Goal: Information Seeking & Learning: Learn about a topic

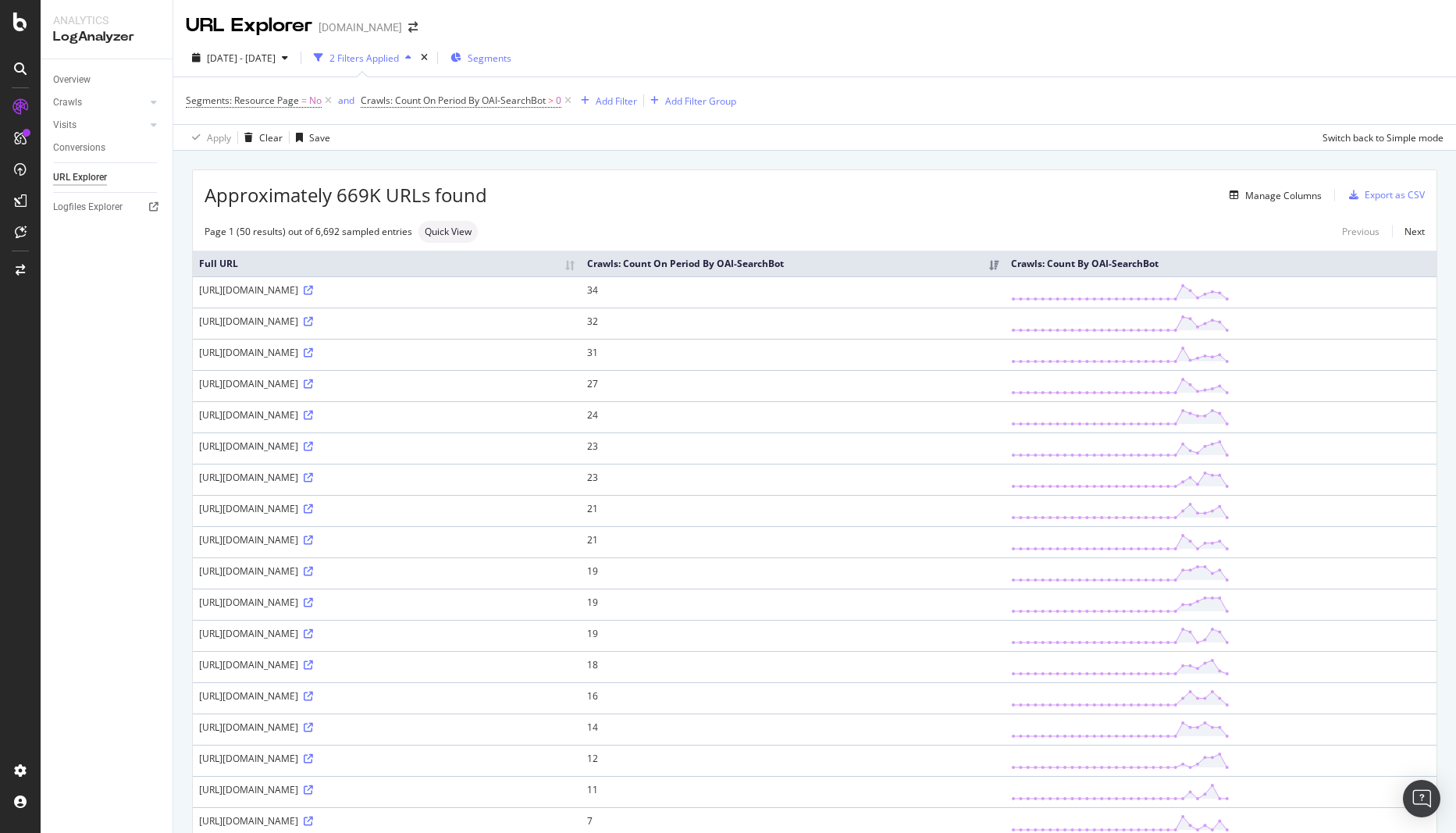
click at [512, 64] on span "Segments" at bounding box center [489, 58] width 43 height 13
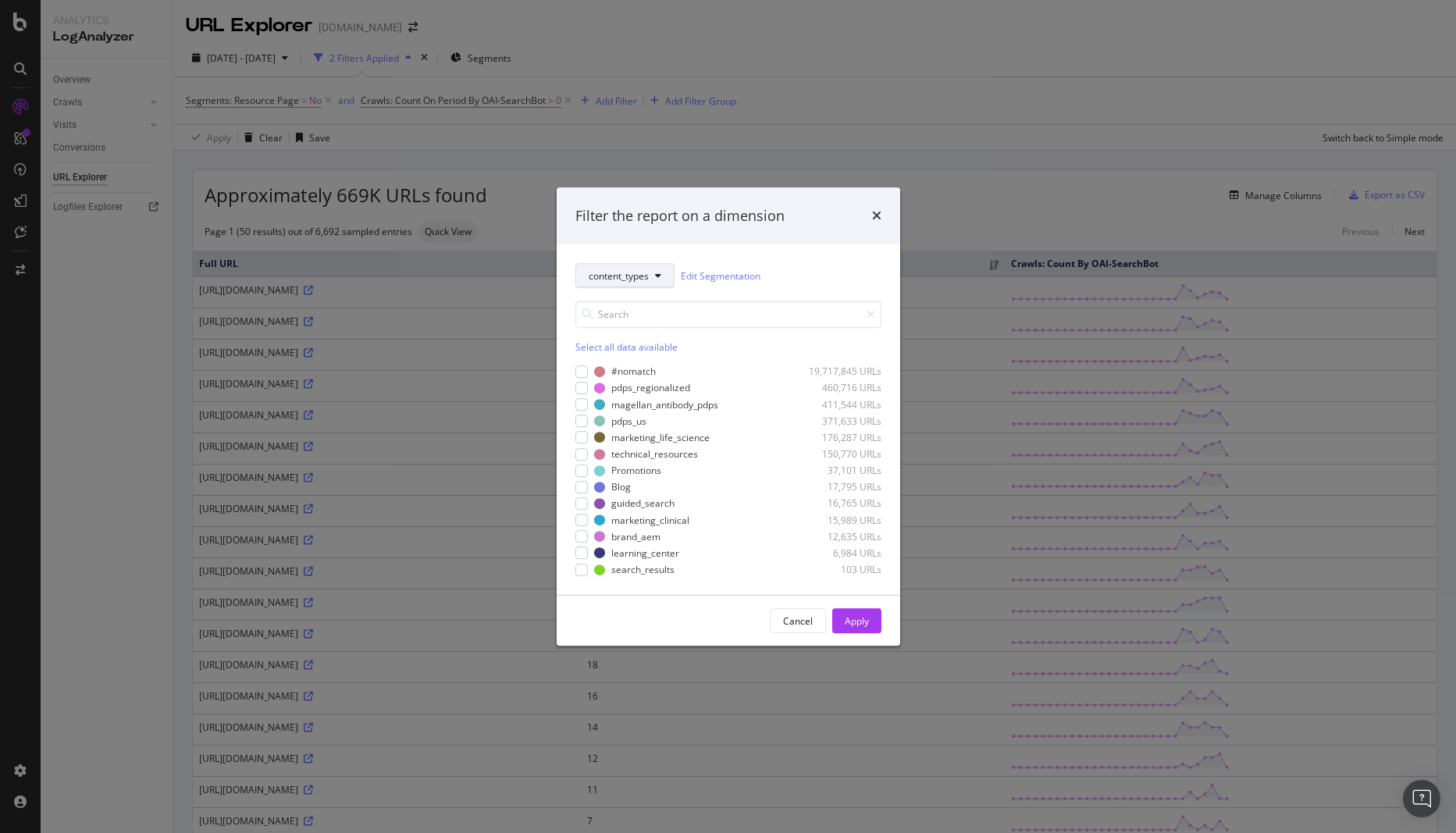
click at [653, 271] on button "content_types" at bounding box center [625, 275] width 99 height 25
click at [643, 413] on span "Business_Unit" at bounding box center [654, 418] width 131 height 14
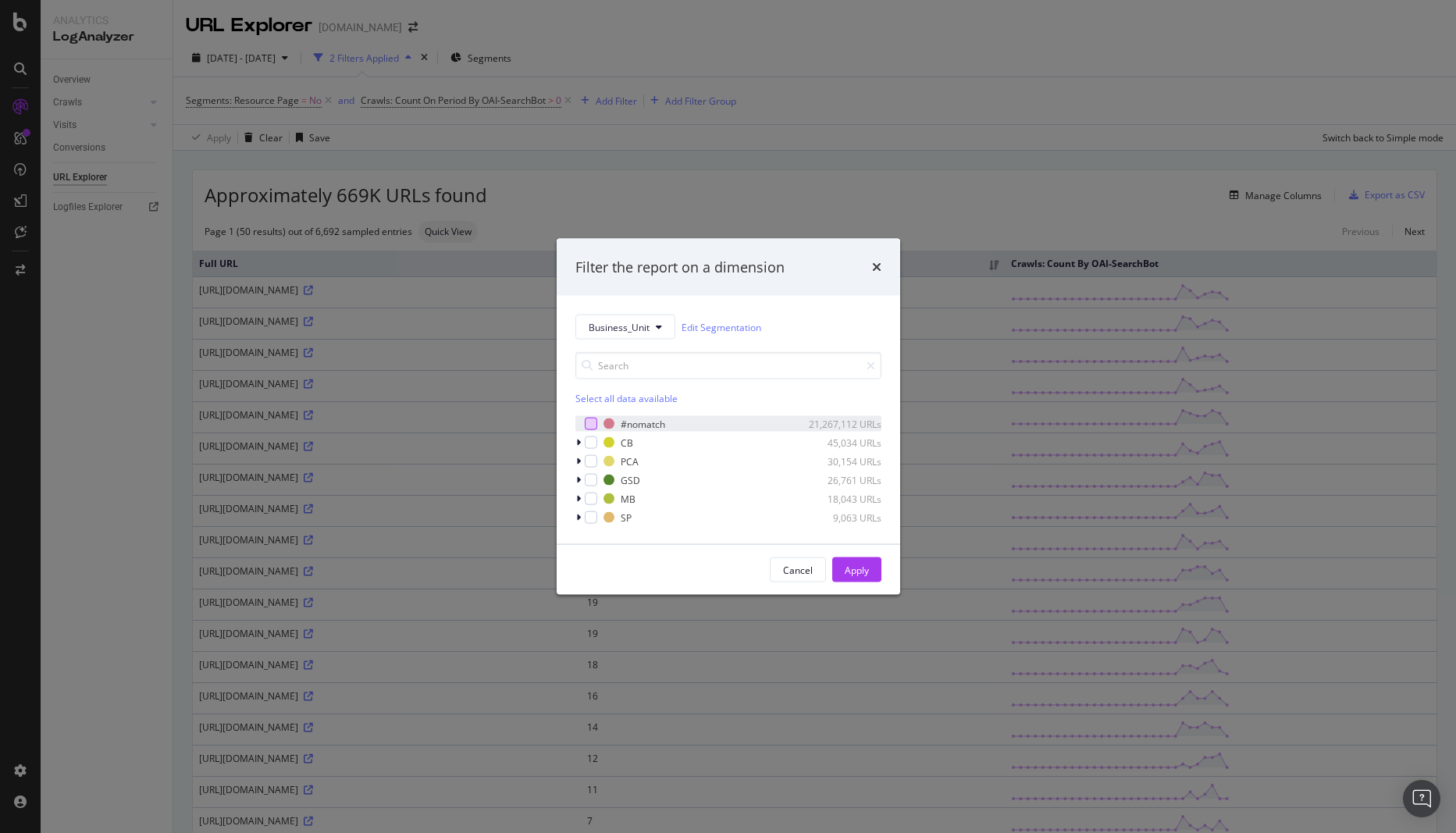
click at [587, 419] on div "modal" at bounding box center [590, 424] width 12 height 12
click at [590, 397] on div "Select all data available" at bounding box center [728, 398] width 306 height 13
click at [592, 429] on div "modal" at bounding box center [590, 424] width 12 height 12
click at [880, 563] on button "Apply" at bounding box center [857, 570] width 49 height 25
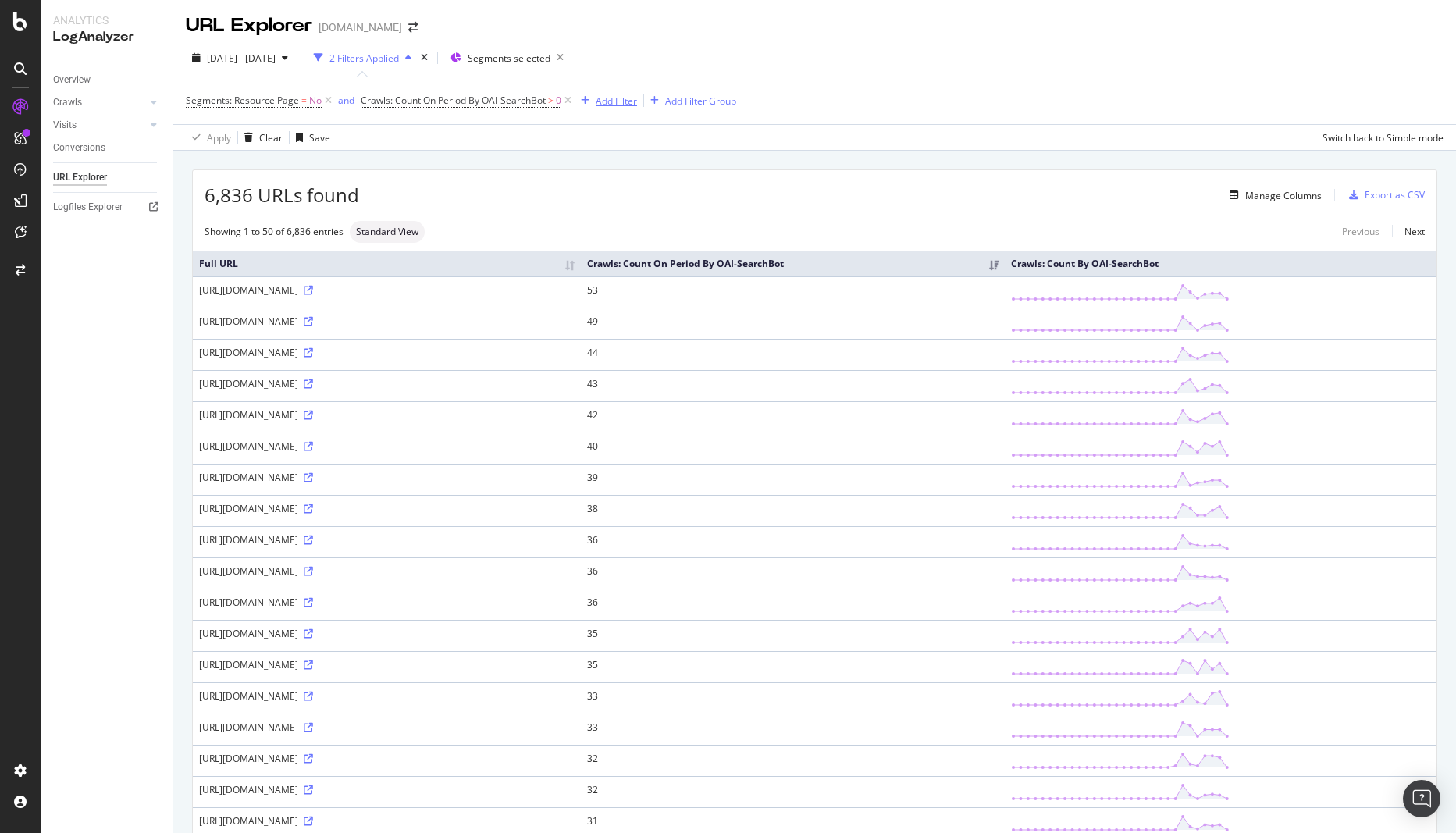
click at [624, 100] on div "Add Filter" at bounding box center [617, 101] width 41 height 13
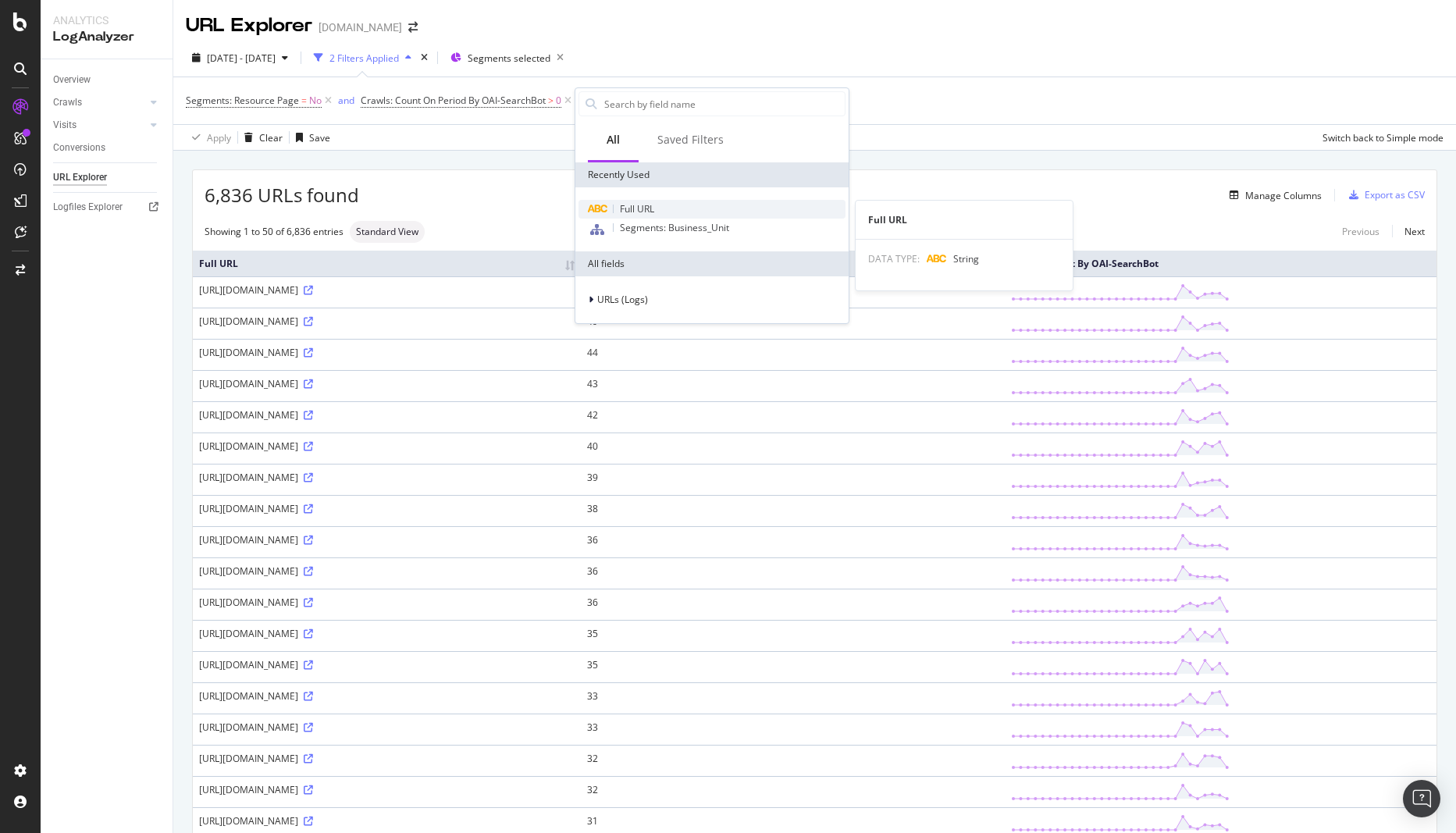
click at [653, 215] on span "Full URL" at bounding box center [637, 209] width 34 height 13
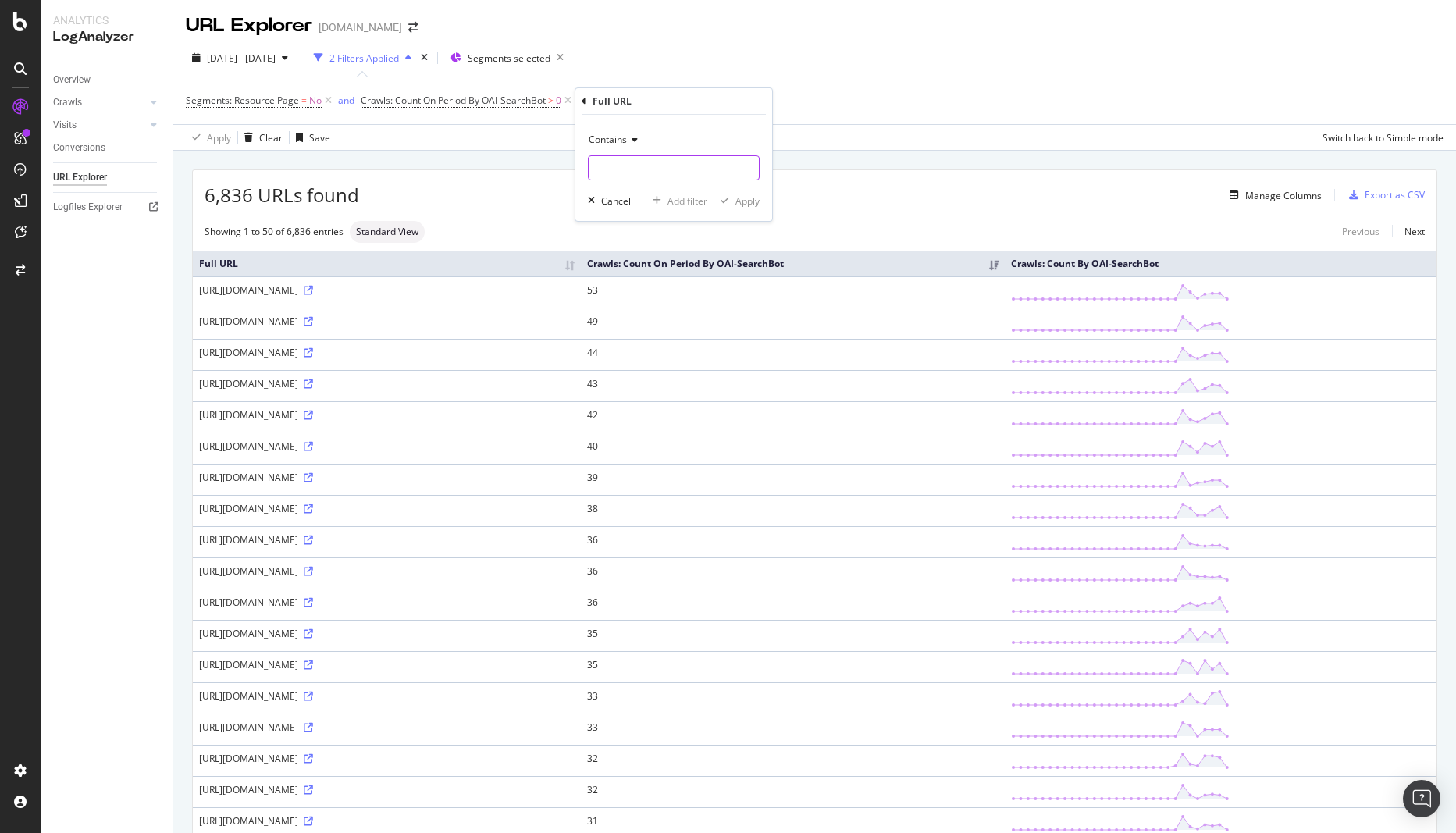
click at [634, 171] on input "text" at bounding box center [674, 168] width 171 height 25
type input "us/en"
click at [751, 199] on div "Apply" at bounding box center [748, 201] width 25 height 13
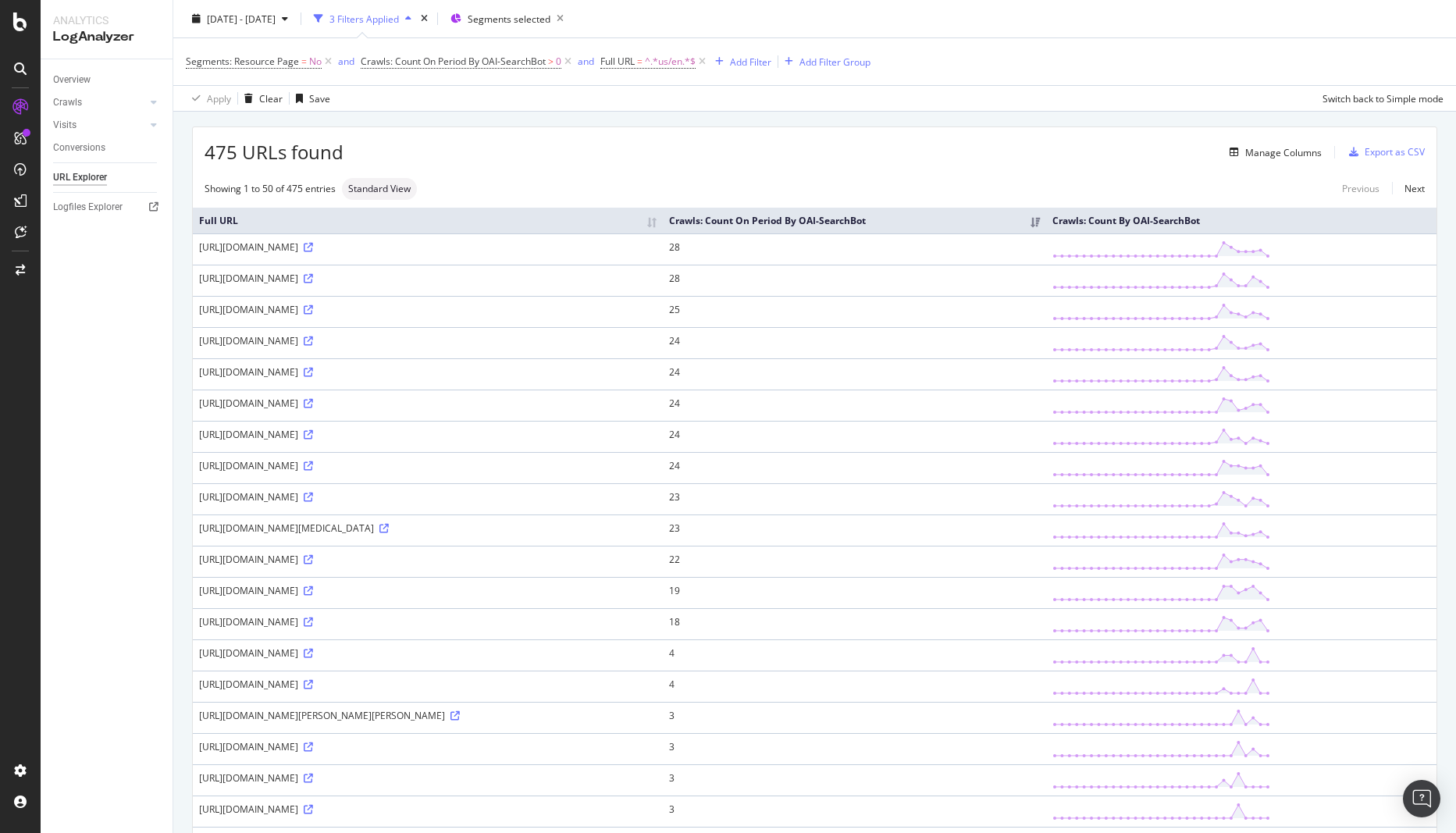
scroll to position [78, 0]
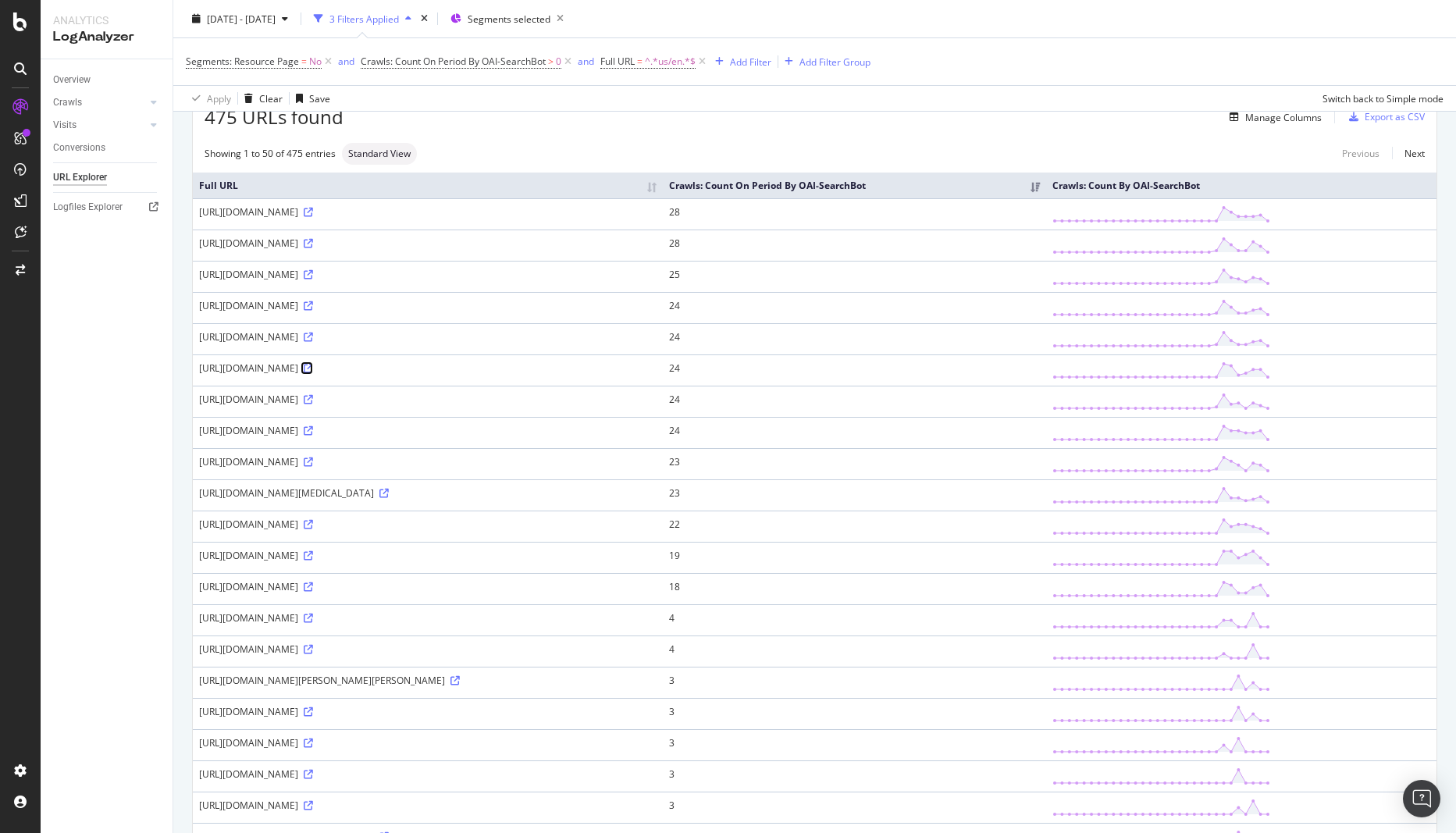
click at [313, 373] on icon at bounding box center [308, 368] width 9 height 9
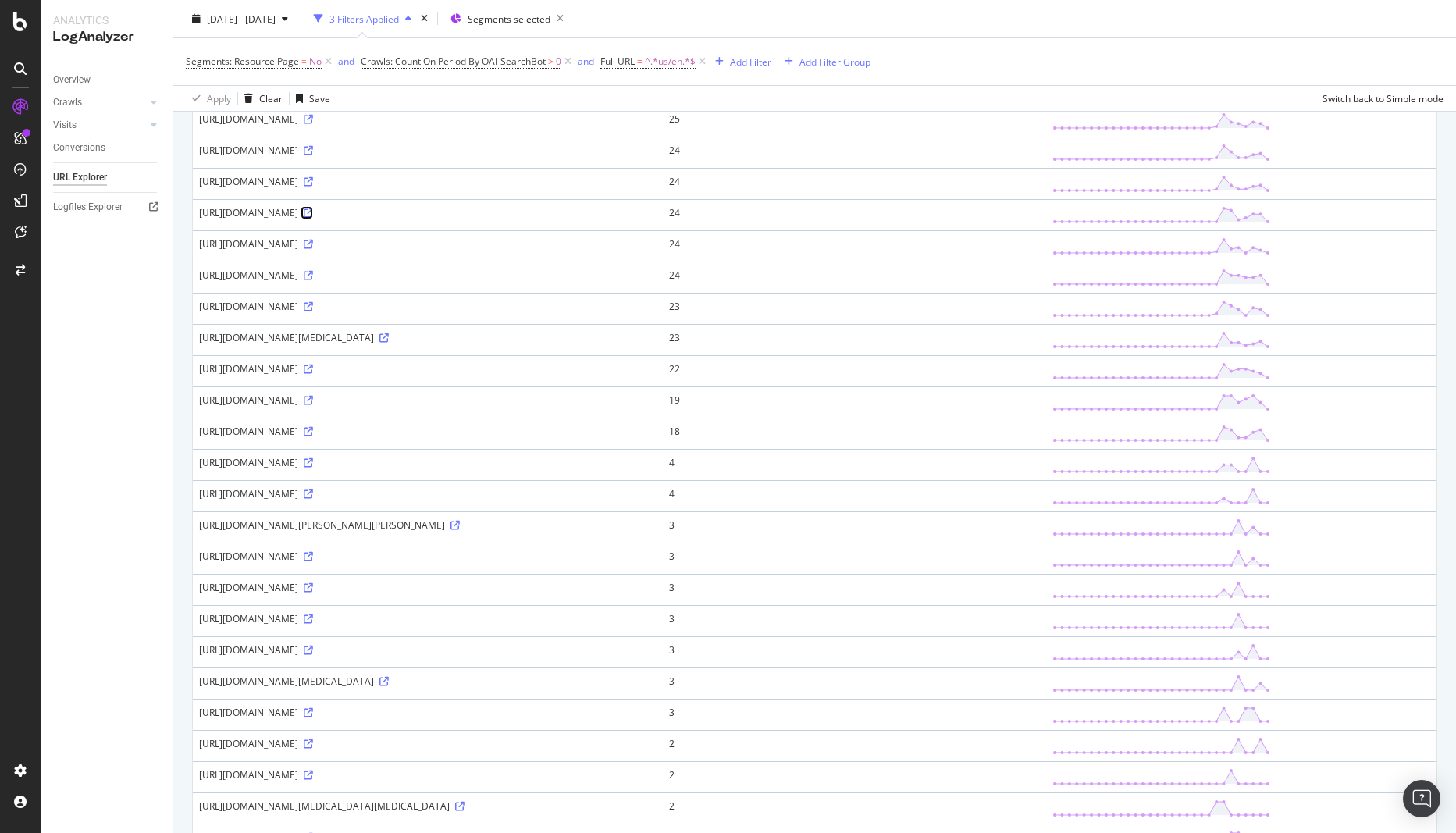
scroll to position [234, 0]
click at [313, 435] on icon at bounding box center [308, 430] width 9 height 9
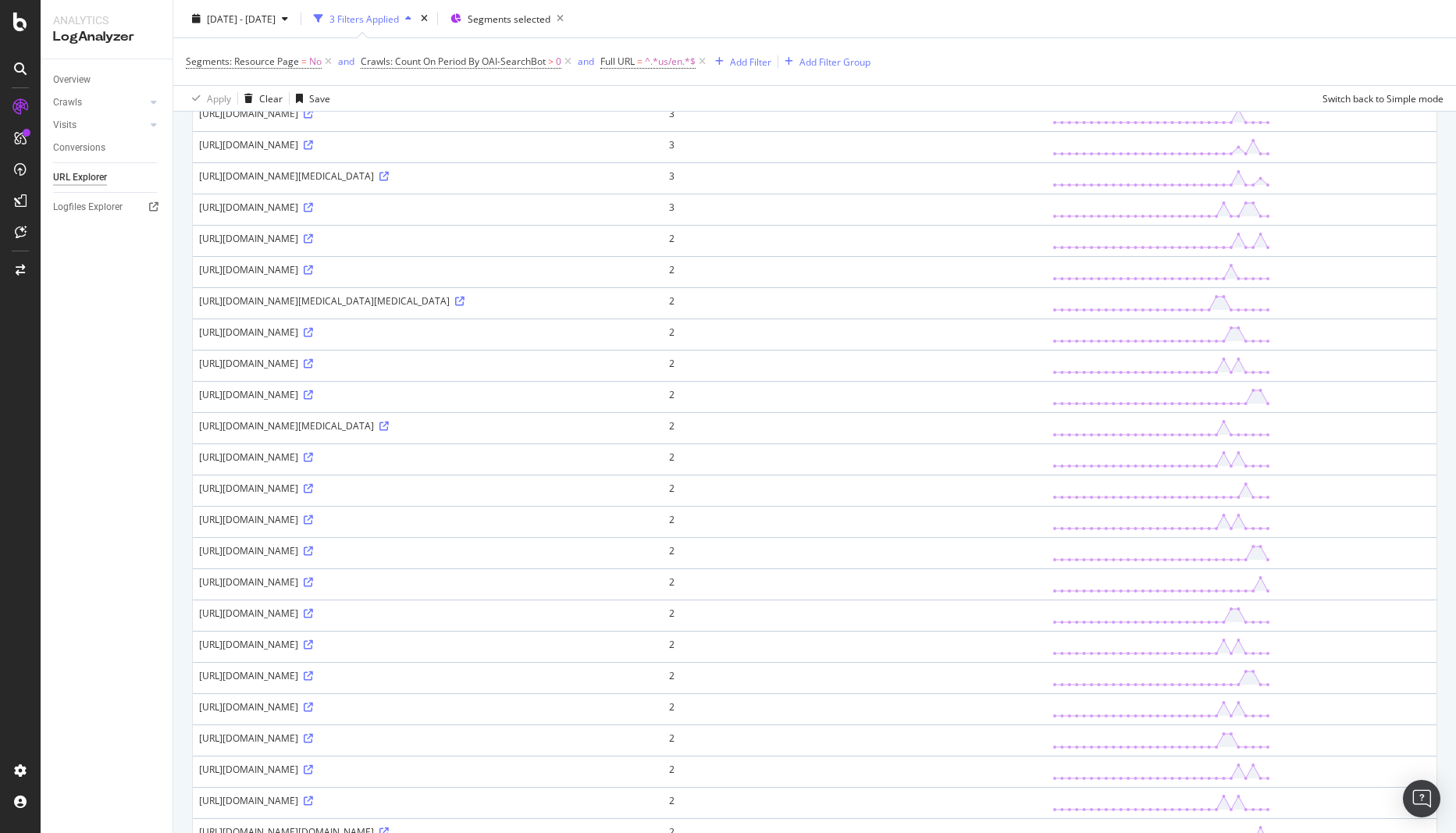
scroll to position [781, 0]
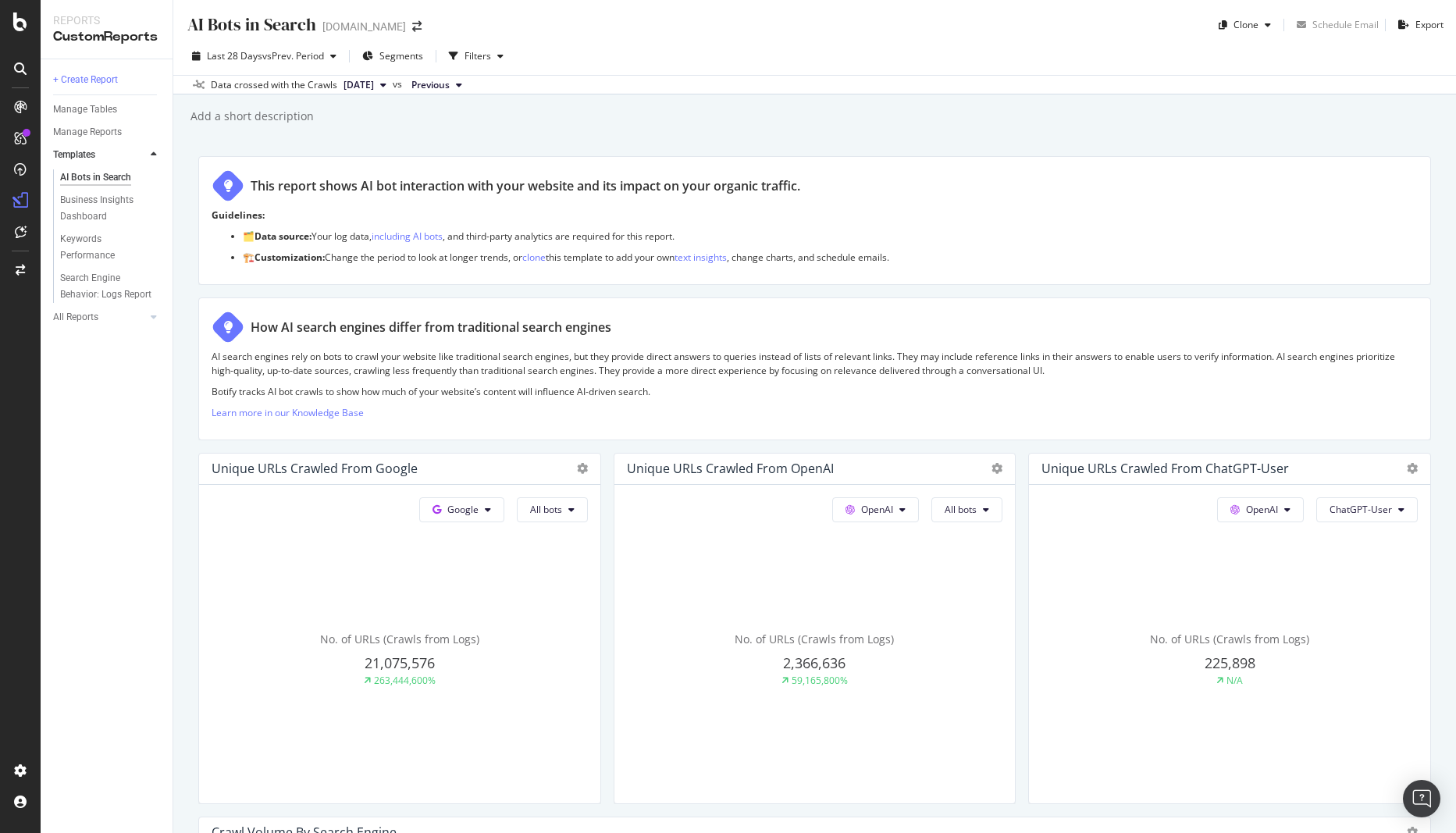
scroll to position [1093, 0]
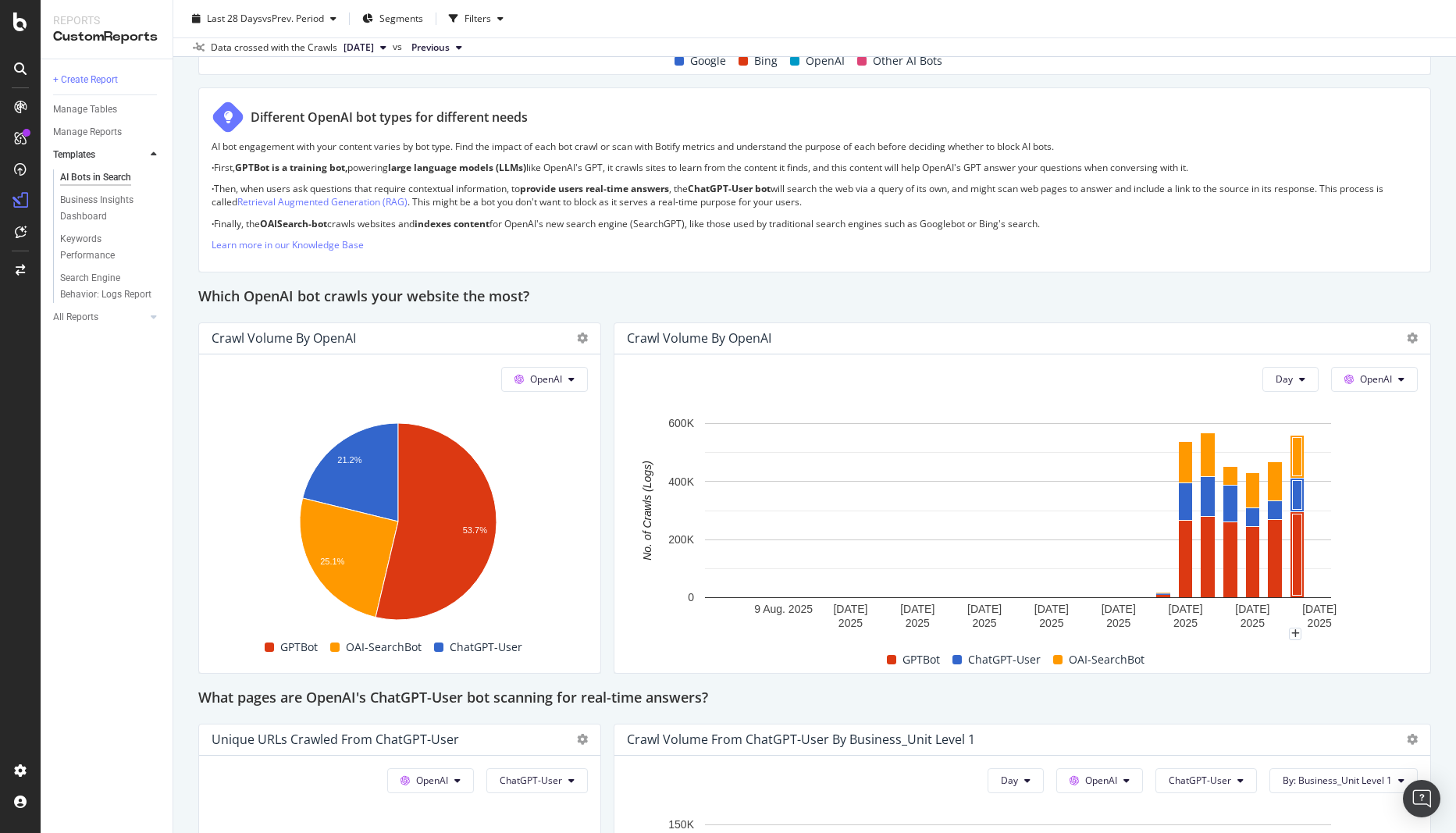
click at [145, 718] on div "+ Create Report Manage Tables Manage Reports Templates AI Bots in Search Busine…" at bounding box center [107, 446] width 132 height 774
